Goal: Check status: Check status

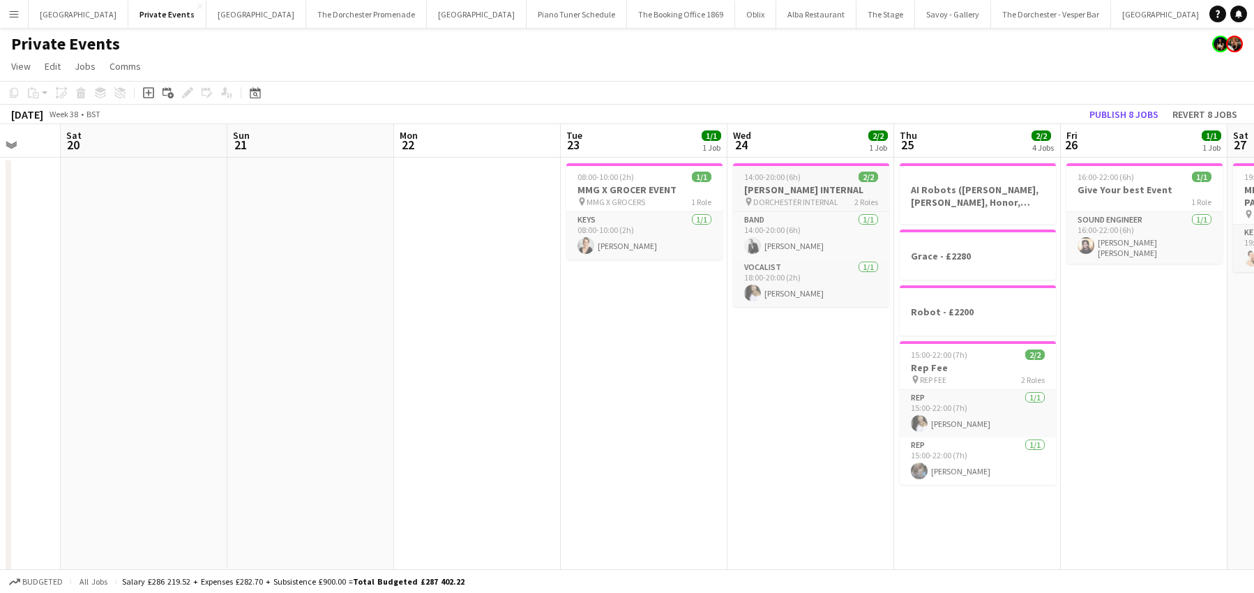
scroll to position [1, 0]
click at [785, 188] on h3 "[PERSON_NAME] INTERNAL" at bounding box center [811, 188] width 156 height 13
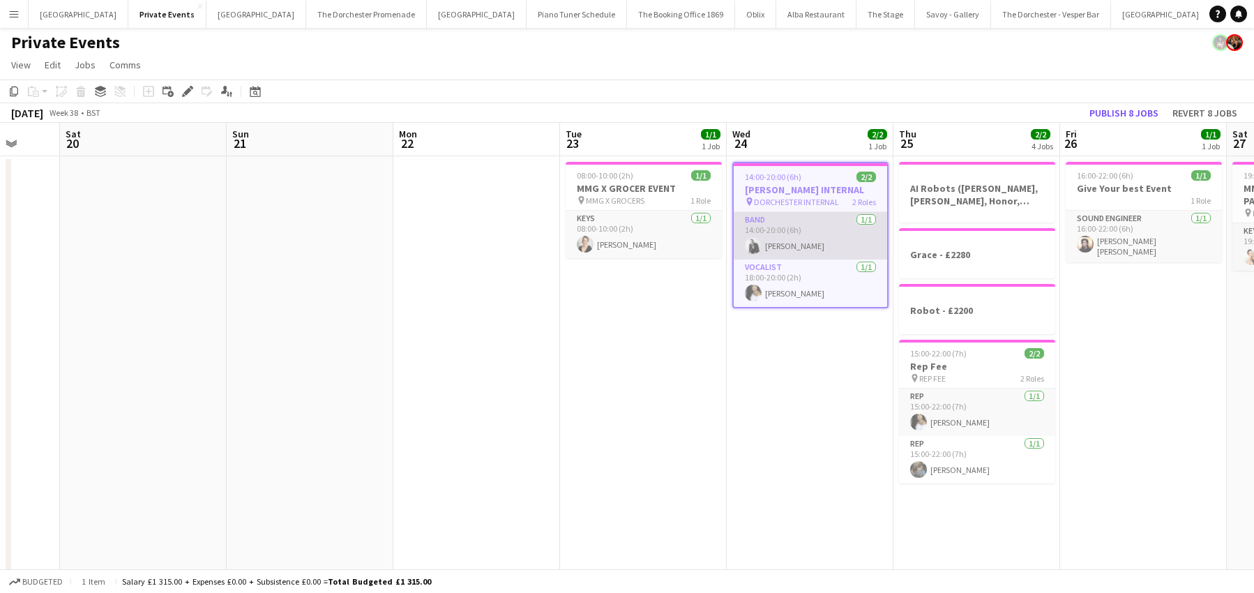
click at [820, 248] on app-card-role "Band [DATE] 14:00-20:00 (6h) [PERSON_NAME]" at bounding box center [810, 235] width 153 height 47
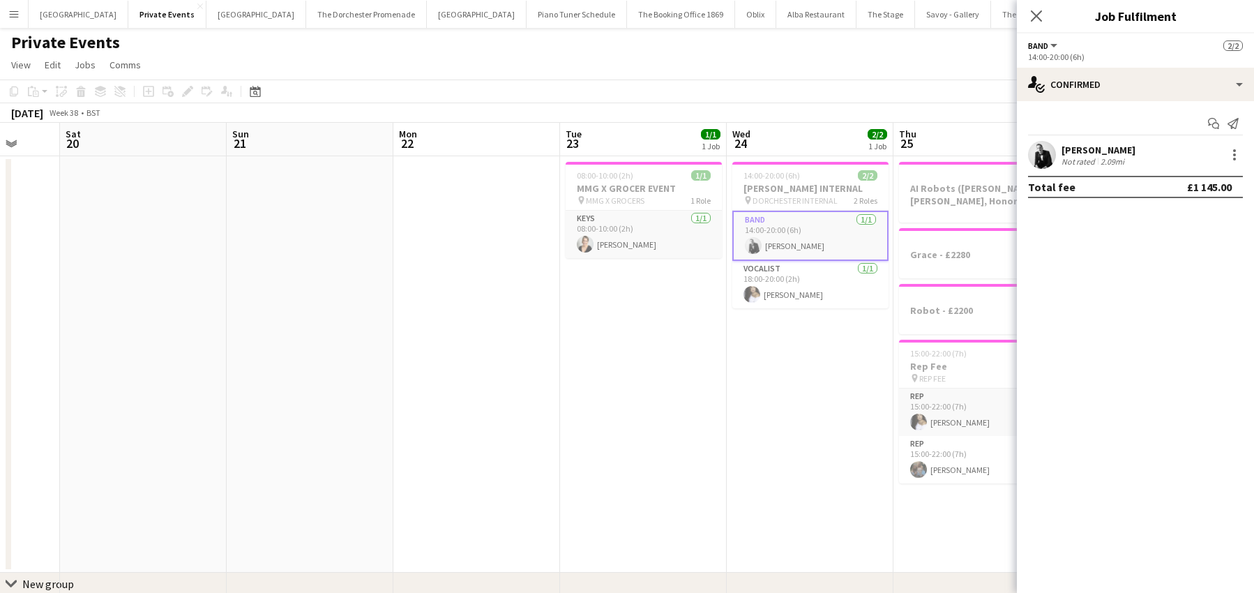
drag, startPoint x: 1230, startPoint y: 187, endPoint x: 1194, endPoint y: 188, distance: 35.6
click at [1194, 188] on div "Total fee £1 145.00" at bounding box center [1135, 187] width 215 height 22
drag, startPoint x: 1194, startPoint y: 188, endPoint x: 1117, endPoint y: 192, distance: 77.5
click at [1191, 188] on div "£1 145.00" at bounding box center [1209, 187] width 45 height 14
click at [792, 295] on app-card-role "Vocalist [DATE] 18:00-20:00 (2h) [PERSON_NAME]" at bounding box center [810, 284] width 156 height 47
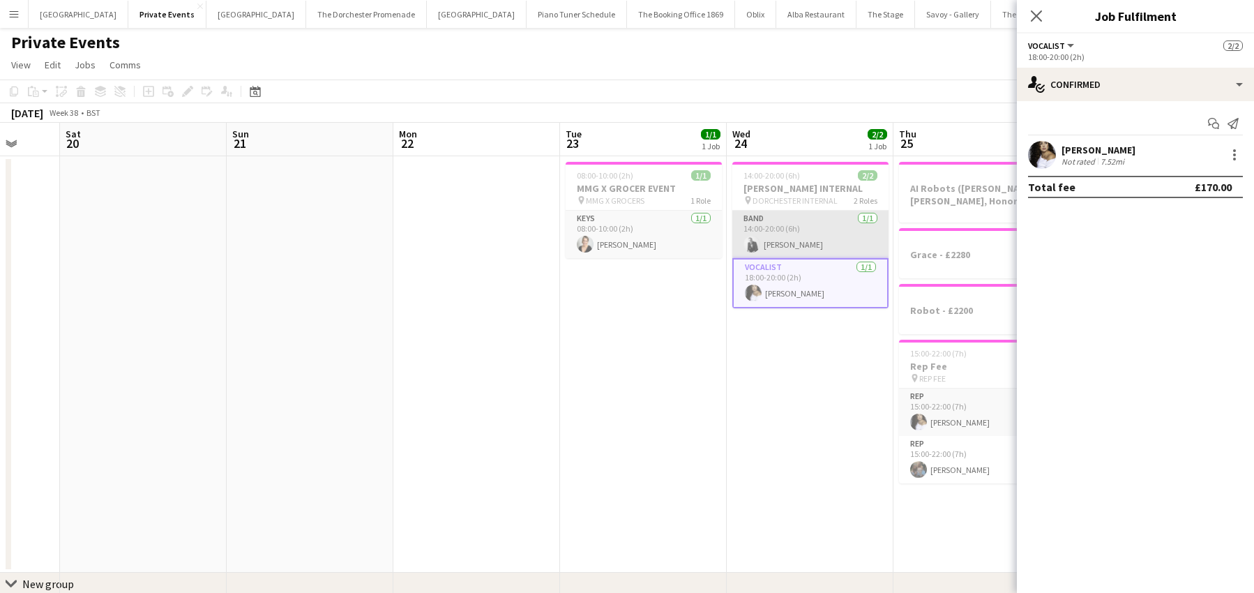
click at [796, 250] on app-card-role "Band [DATE] 14:00-20:00 (6h) [PERSON_NAME]" at bounding box center [810, 234] width 156 height 47
